Goal: Task Accomplishment & Management: Use online tool/utility

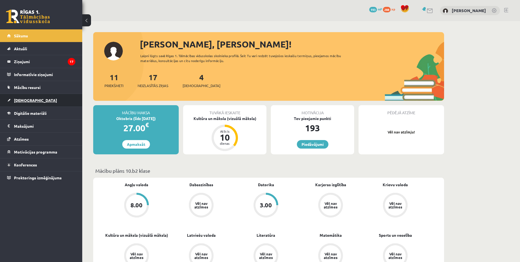
click at [31, 103] on link "[DEMOGRAPHIC_DATA]" at bounding box center [41, 100] width 68 height 13
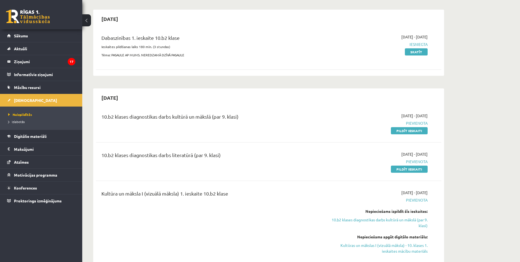
scroll to position [27, 0]
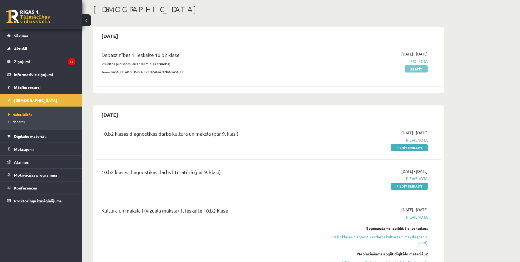
click at [418, 69] on link "Skatīt" at bounding box center [416, 68] width 23 height 7
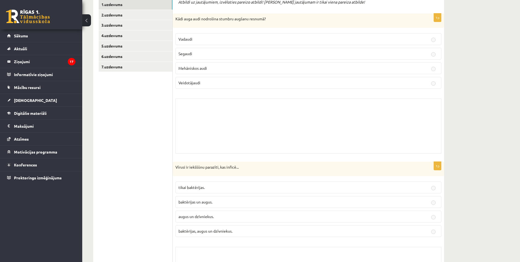
scroll to position [165, 0]
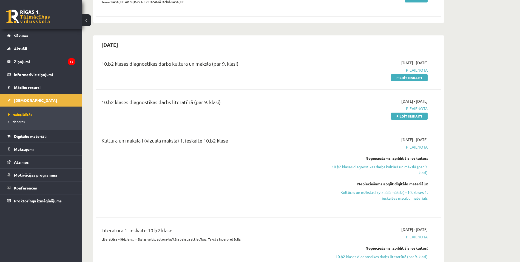
scroll to position [165, 0]
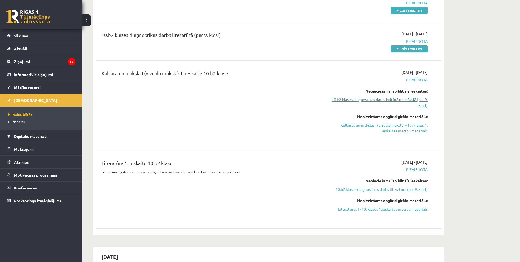
click at [356, 102] on link "10.b2 klases diagnostikas darbs kultūrā un mākslā (par 9. klasi)" at bounding box center [375, 103] width 103 height 12
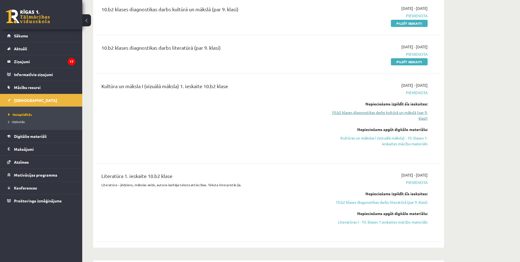
click at [383, 115] on link "10.b2 klases diagnostikas darbs kultūrā un mākslā (par 9. klasi)" at bounding box center [375, 115] width 103 height 12
click at [380, 117] on link "10.b2 klases diagnostikas darbs kultūrā un mākslā (par 9. klasi)" at bounding box center [375, 115] width 103 height 12
click at [383, 136] on link "Kultūras un mākslas I (vizuālā māksla) - 10. klases 1. ieskaites mācību materiā…" at bounding box center [375, 141] width 103 height 12
